Goal: Task Accomplishment & Management: Manage account settings

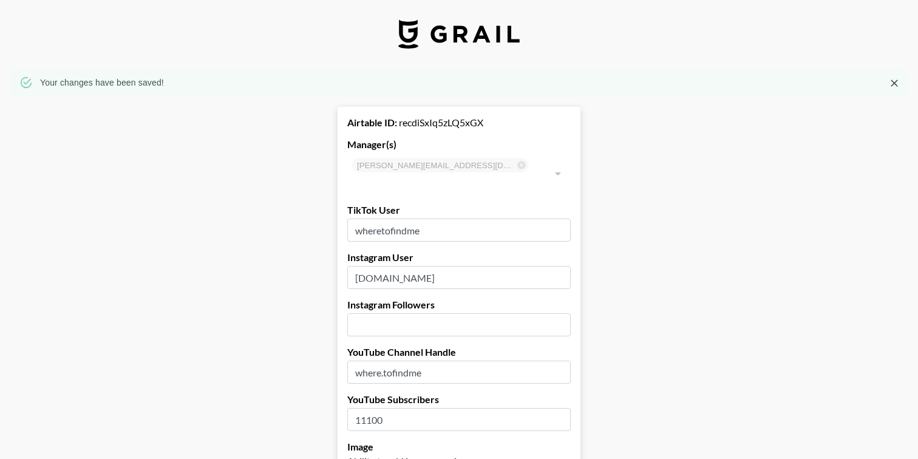
select select "GBP"
click at [898, 78] on icon "Close" at bounding box center [894, 83] width 12 height 12
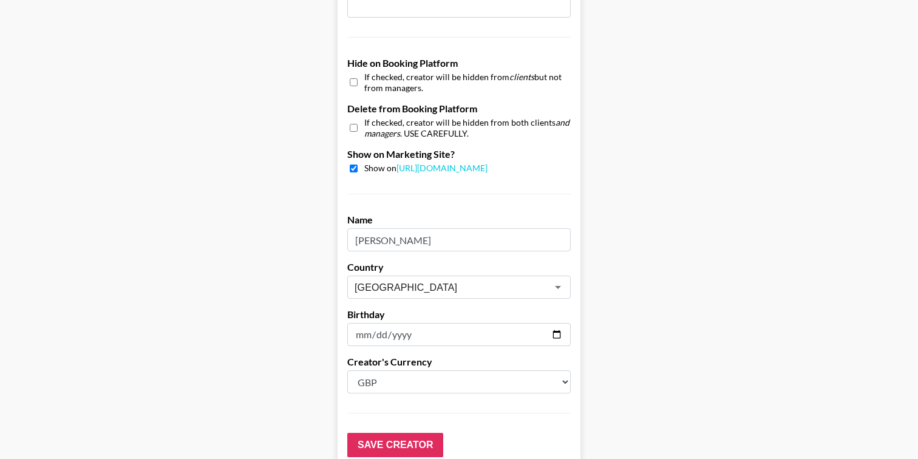
scroll to position [1188, 0]
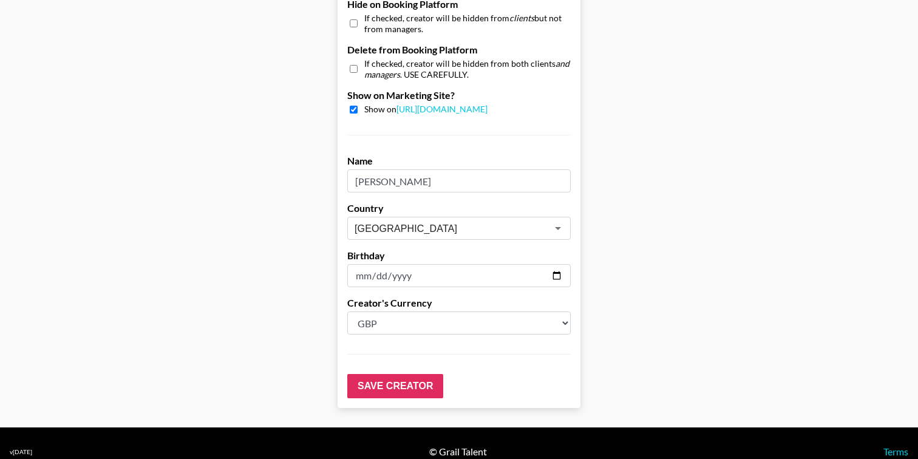
click at [372, 374] on input "Save Creator" at bounding box center [395, 386] width 96 height 24
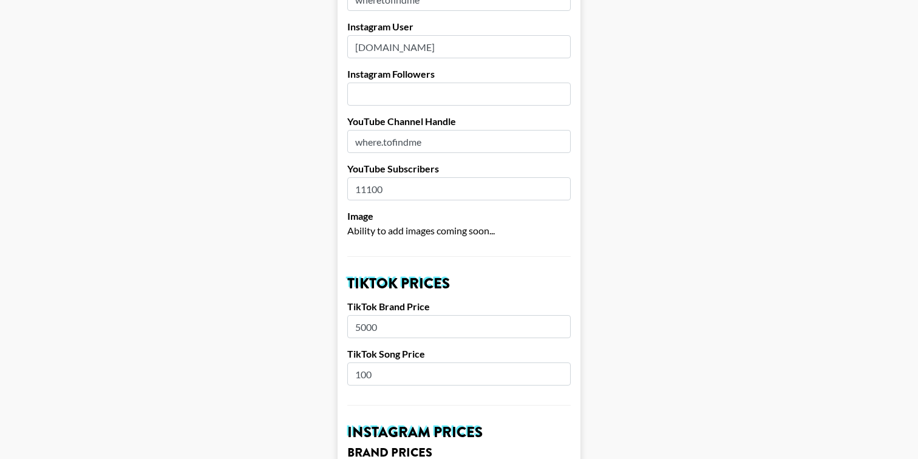
scroll to position [0, 0]
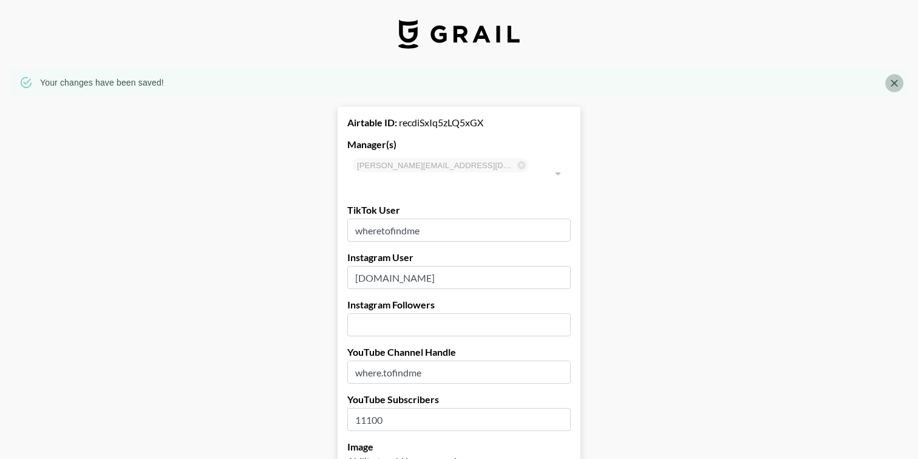
click at [894, 82] on icon "Close" at bounding box center [894, 83] width 7 height 7
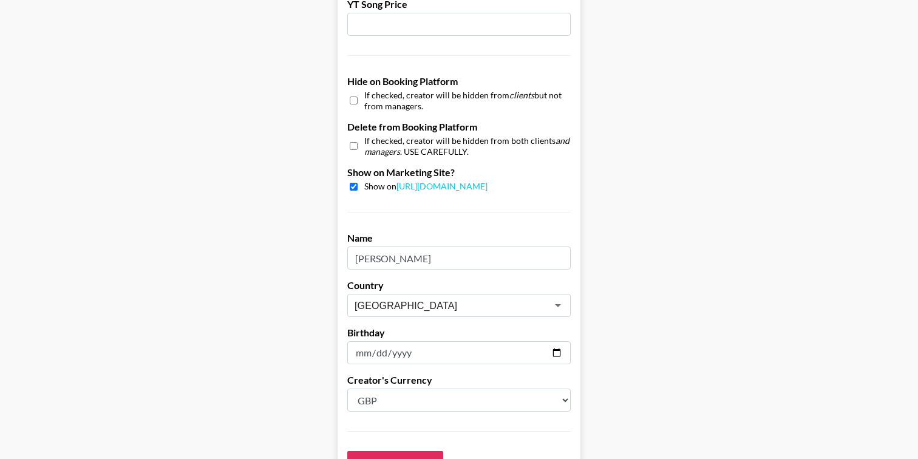
scroll to position [1188, 0]
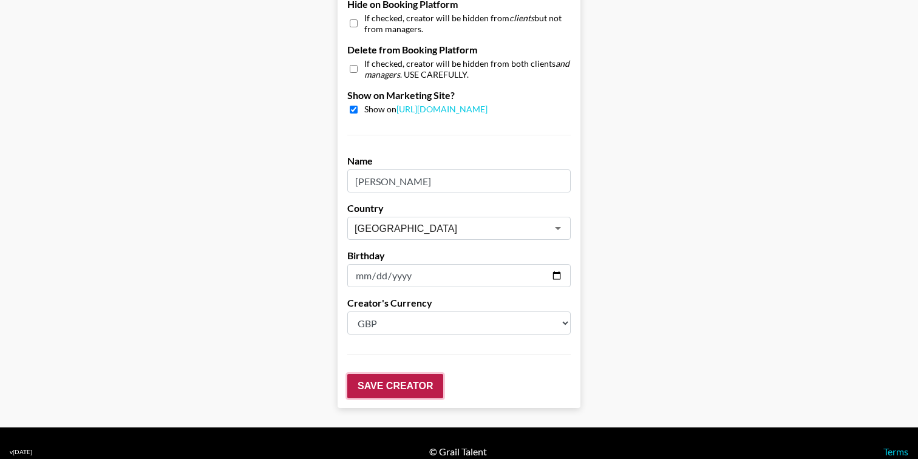
click at [404, 374] on input "Save Creator" at bounding box center [395, 386] width 96 height 24
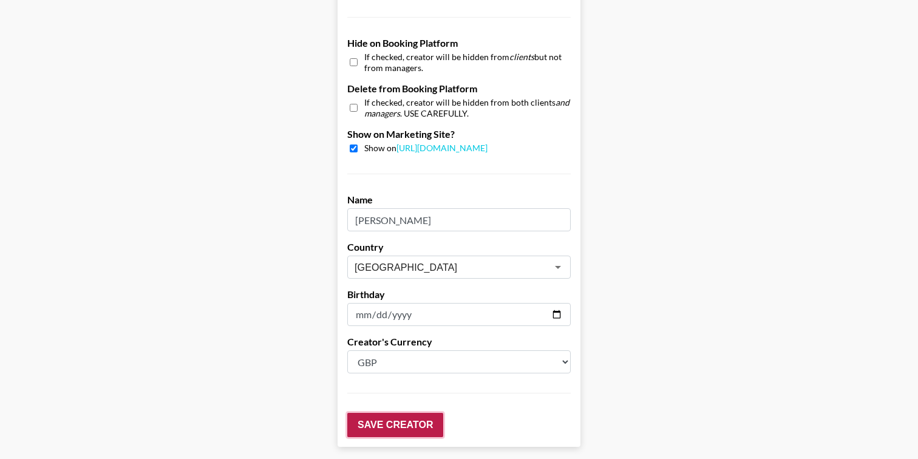
scroll to position [1227, 0]
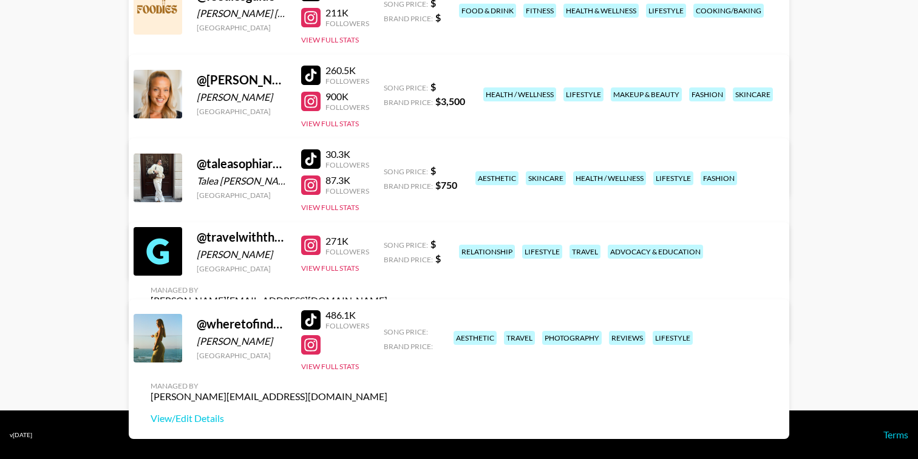
scroll to position [276, 0]
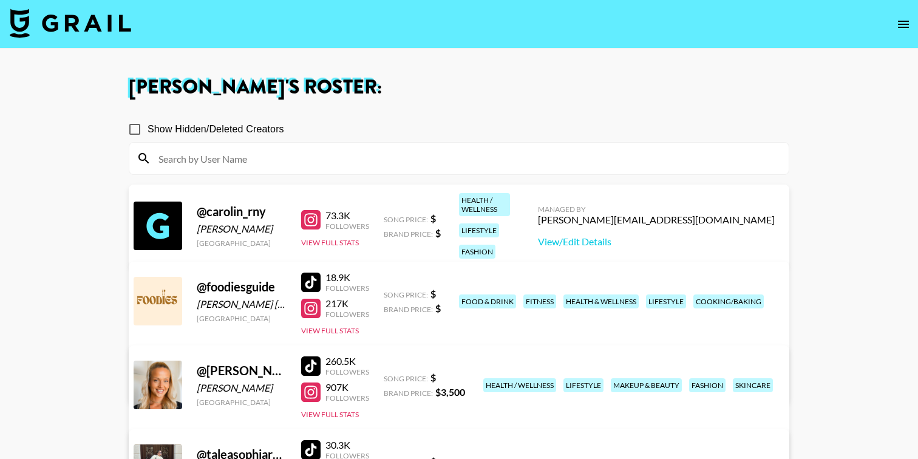
click at [289, 159] on input at bounding box center [466, 158] width 630 height 19
paste input "childishdom"
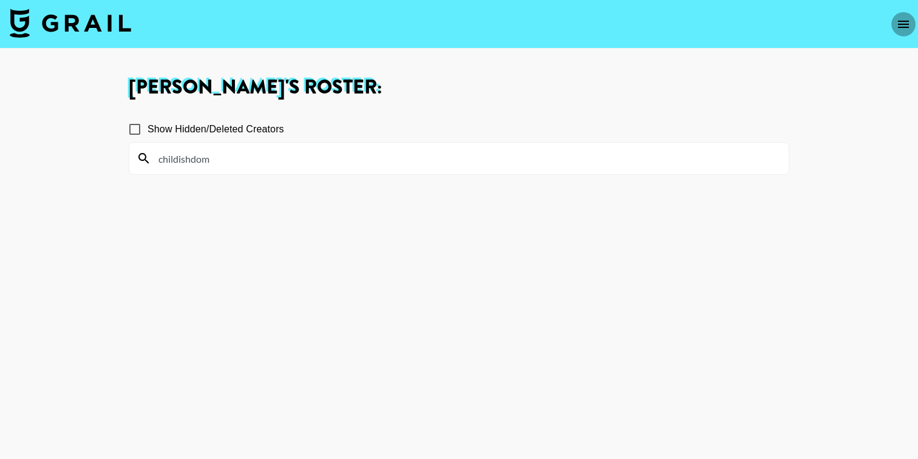
click at [901, 15] on button "open drawer" at bounding box center [903, 24] width 24 height 24
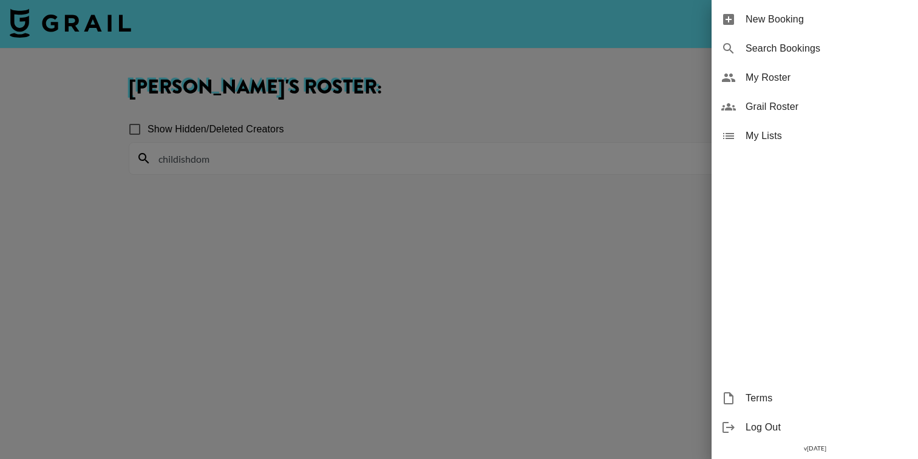
click at [788, 111] on span "Grail Roster" at bounding box center [827, 107] width 163 height 15
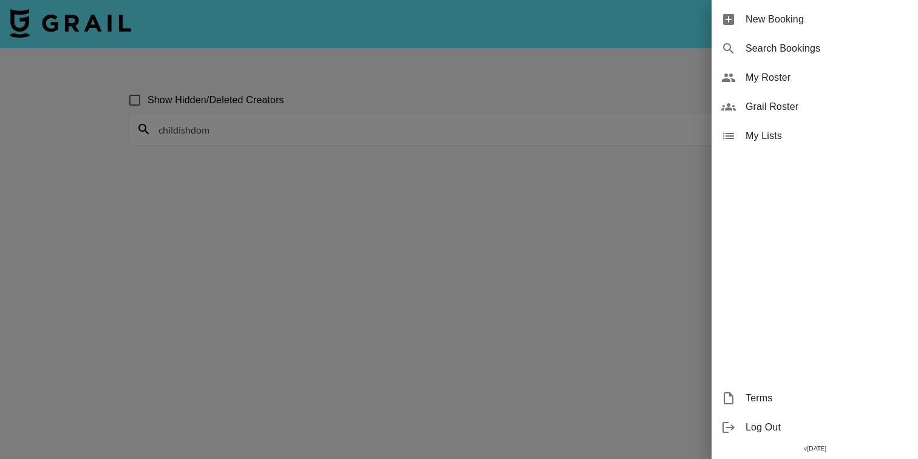
click at [240, 135] on div at bounding box center [459, 229] width 918 height 459
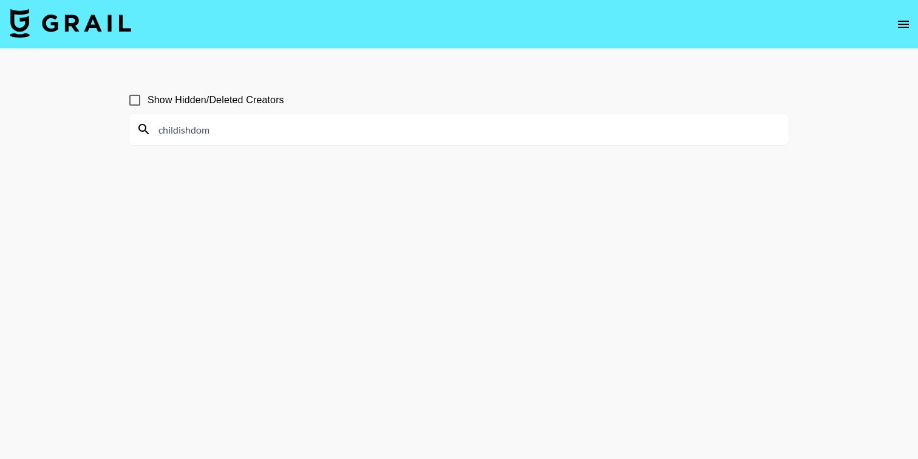
click at [217, 131] on input "childishdom" at bounding box center [466, 129] width 630 height 19
drag, startPoint x: 217, startPoint y: 131, endPoint x: 134, endPoint y: 131, distance: 82.6
click at [134, 131] on div "childishdom" at bounding box center [459, 130] width 660 height 32
click at [231, 124] on input "childishdom" at bounding box center [466, 129] width 630 height 19
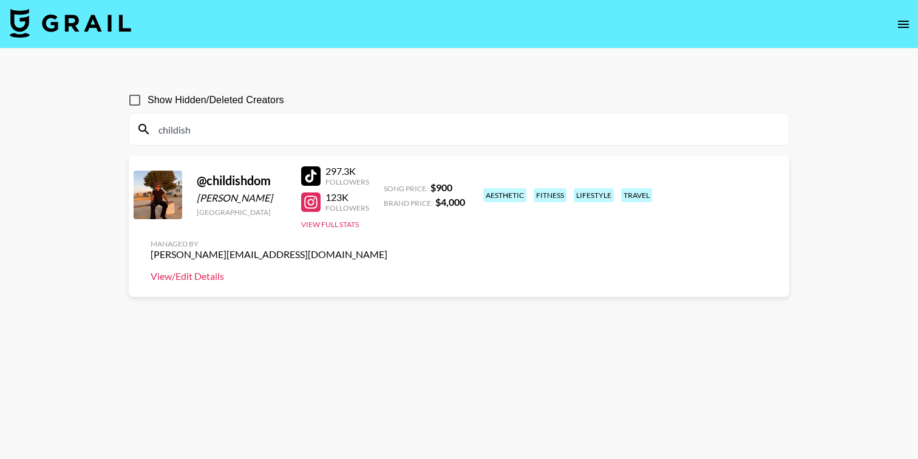
click at [387, 270] on link "View/Edit Details" at bounding box center [269, 276] width 237 height 12
drag, startPoint x: 239, startPoint y: 124, endPoint x: 110, endPoint y: 124, distance: 129.4
click at [110, 124] on main "Show Hidden/Deleted Creators childish @ childishdom Dominik Zeligowski Ireland …" at bounding box center [459, 259] width 918 height 420
paste input "barefootgurlz"
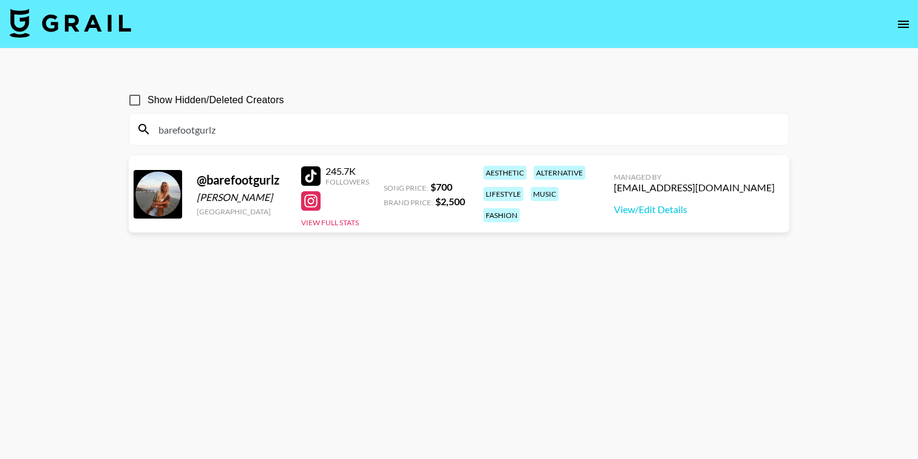
type input "barefootgurlz"
click at [253, 194] on div "clara waidley" at bounding box center [242, 197] width 90 height 12
click at [250, 181] on div "@ barefootgurlz" at bounding box center [242, 179] width 90 height 15
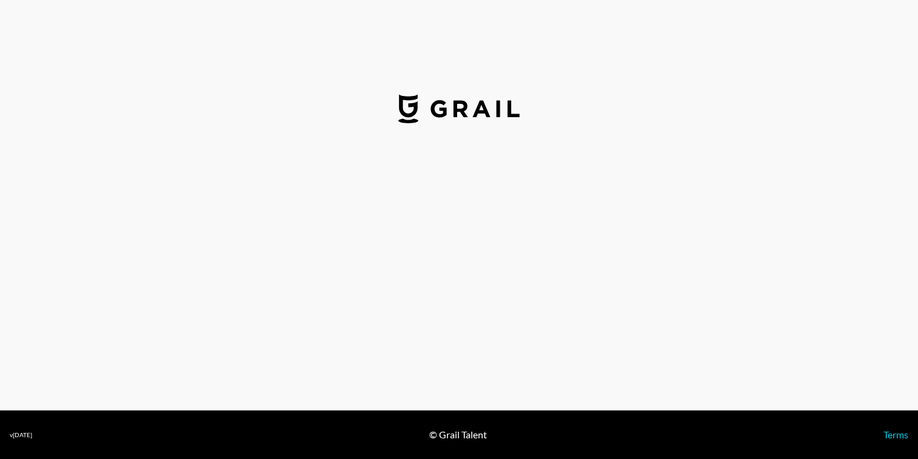
select select "USD"
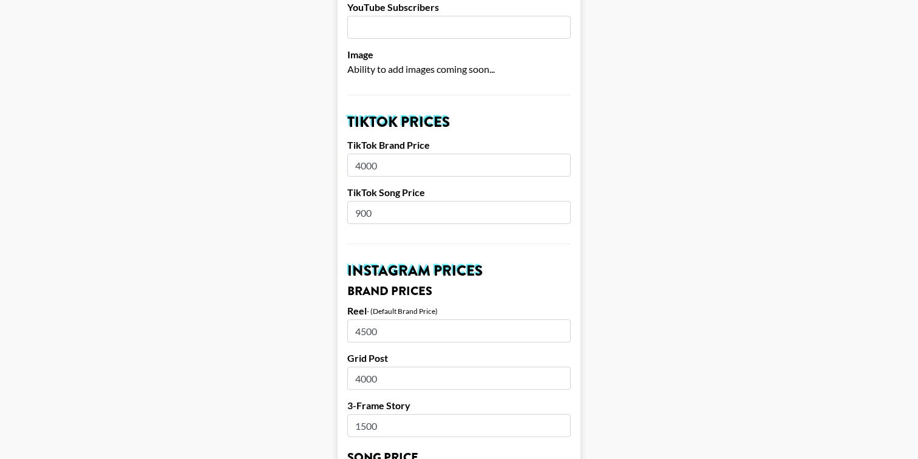
scroll to position [351, 0]
